Goal: Use online tool/utility: Utilize a website feature to perform a specific function

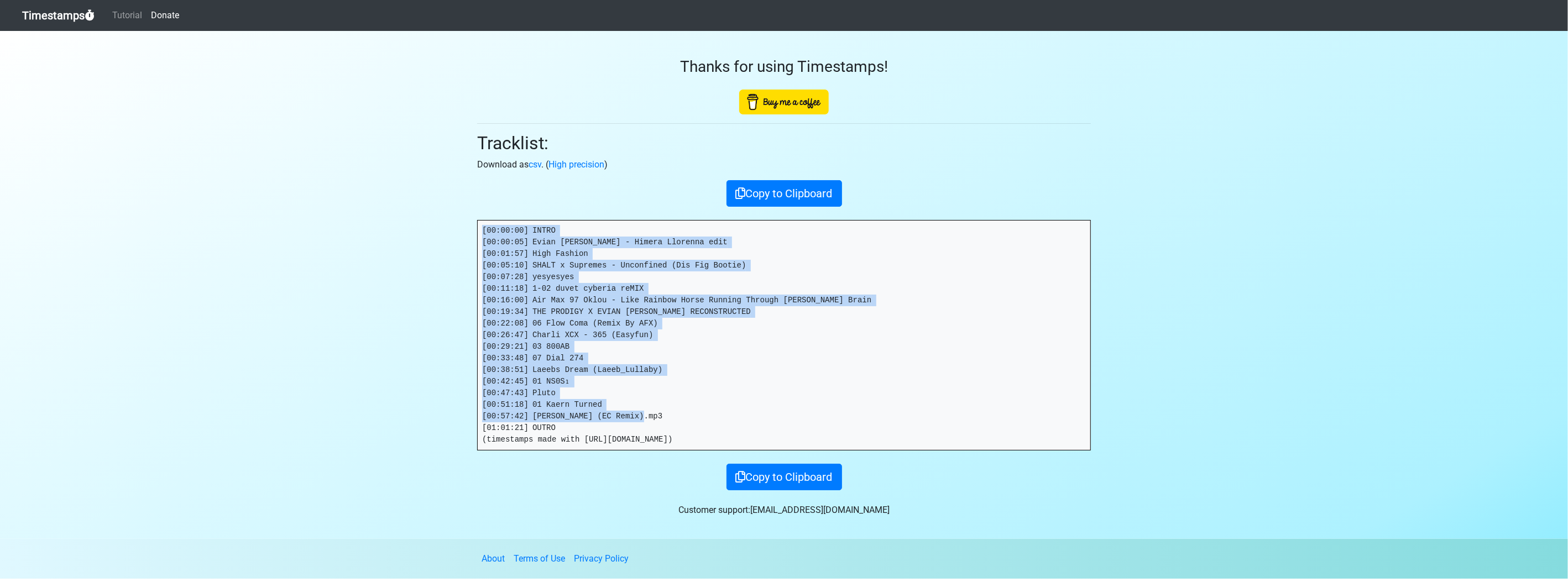
click at [62, 24] on link "Timestamps" at bounding box center [58, 15] width 72 height 22
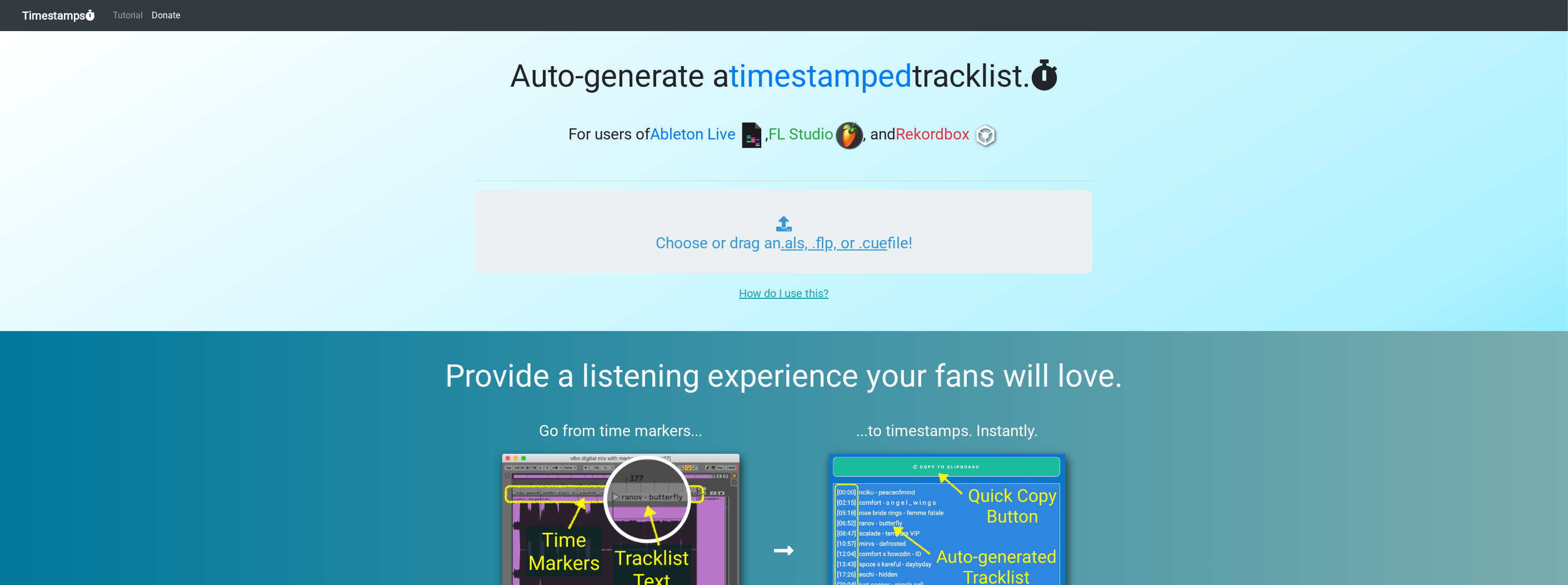
click at [752, 230] on input "Choose or drag an .als, .flp, or .cue file!" at bounding box center [784, 232] width 617 height 83
type input "C:\fakepath\blackcauldron86 MIX_2.flp"
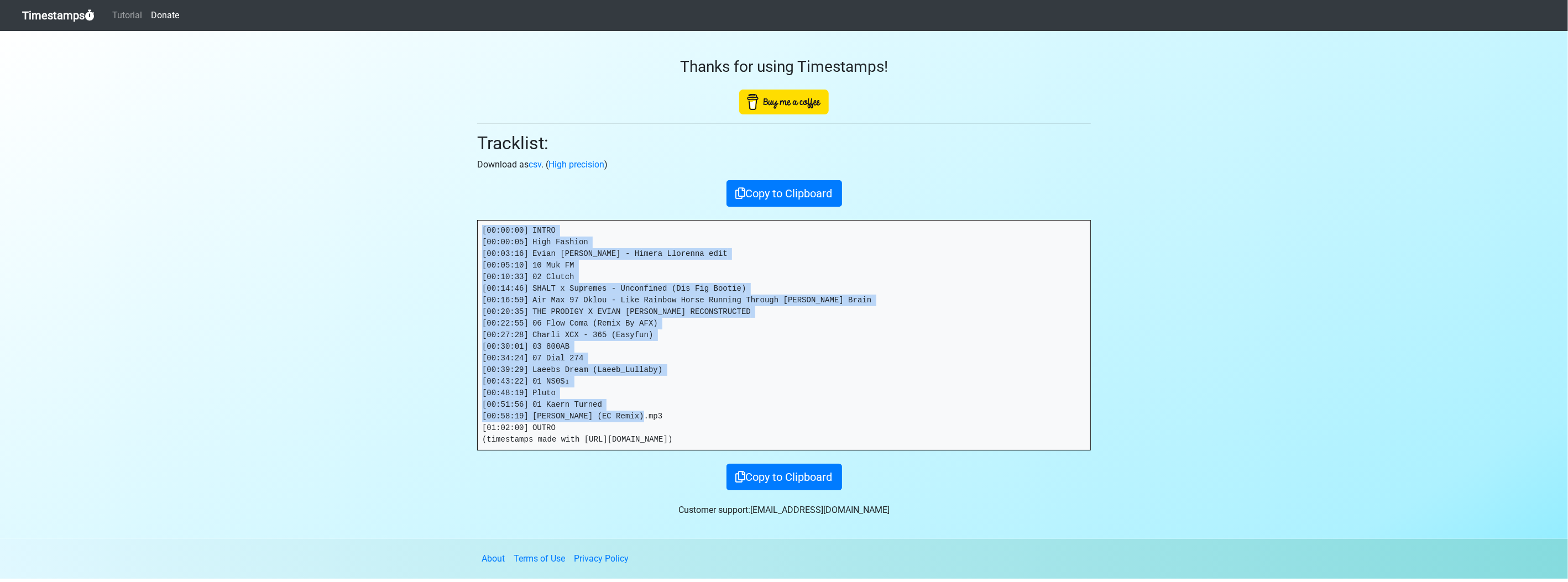
drag, startPoint x: 547, startPoint y: 426, endPoint x: 453, endPoint y: 218, distance: 228.3
click at [453, 218] on section "Thanks for using Timestamps! Tracklist: Download as csv . ( High precision ) Co…" at bounding box center [784, 285] width 1568 height 508
copy pre "[00:00:00] INTRO [00:00:05] High Fashion [00:03:16] Evian Christ - Himera Llore…"
